Goal: Navigation & Orientation: Find specific page/section

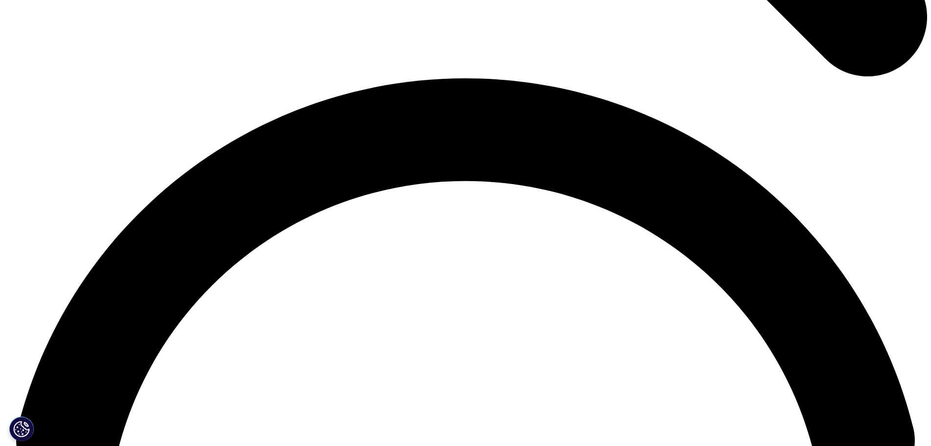
scroll to position [1821, 0]
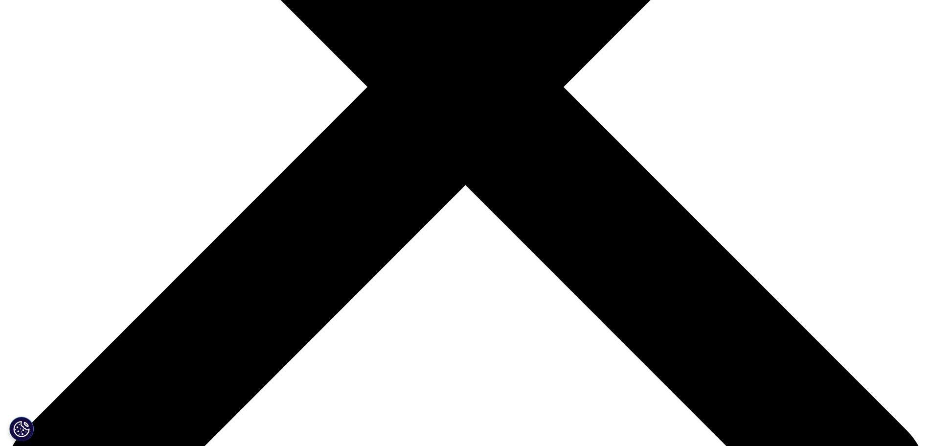
scroll to position [0, 0]
